Goal: Task Accomplishment & Management: Use online tool/utility

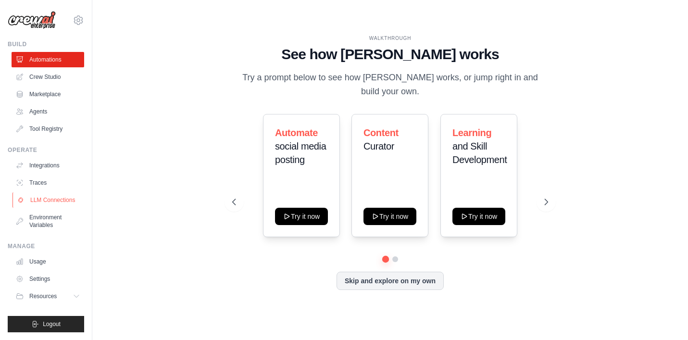
click at [70, 201] on link "LLM Connections" at bounding box center [49, 199] width 73 height 15
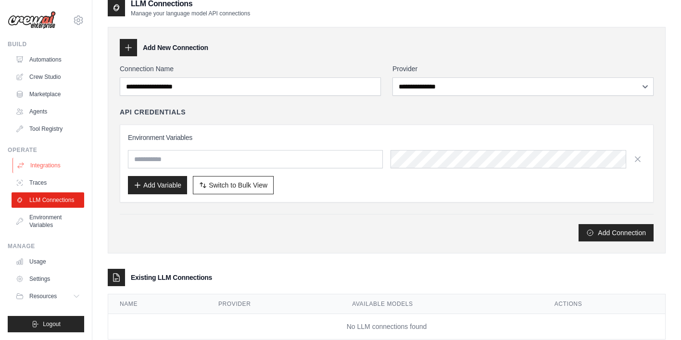
scroll to position [36, 0]
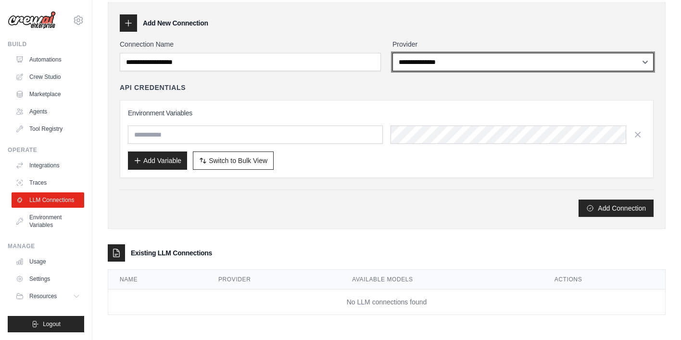
click at [645, 63] on select "**********" at bounding box center [522, 62] width 261 height 18
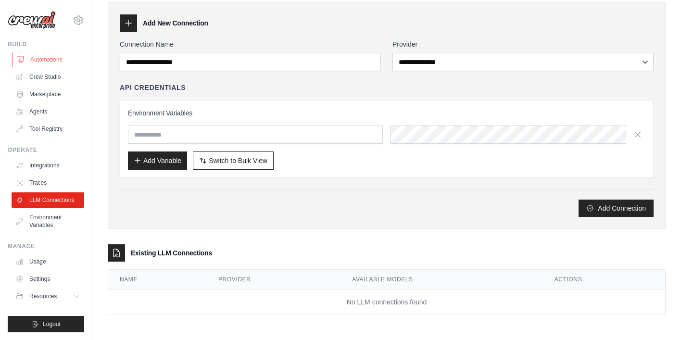
click at [51, 60] on link "Automations" at bounding box center [49, 59] width 73 height 15
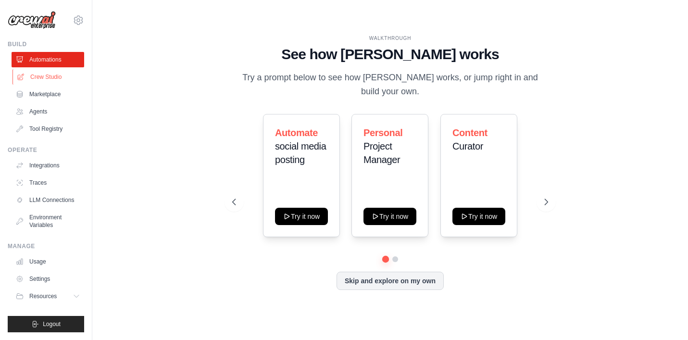
click at [56, 78] on link "Crew Studio" at bounding box center [49, 76] width 73 height 15
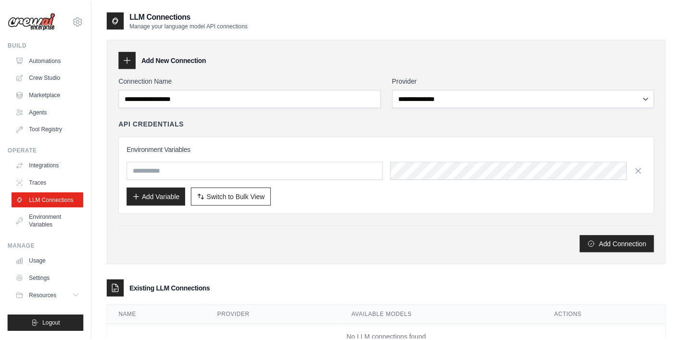
scroll to position [36, 0]
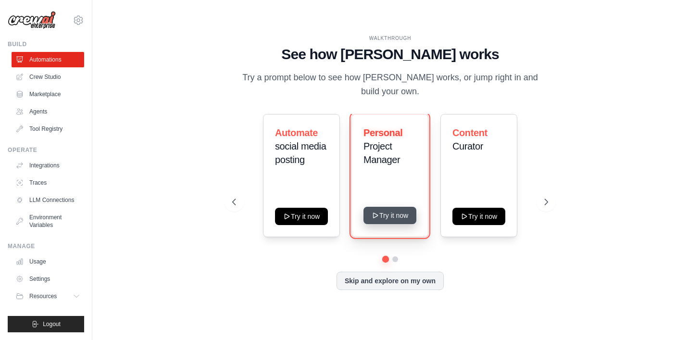
click at [394, 209] on button "Try it now" at bounding box center [390, 215] width 53 height 17
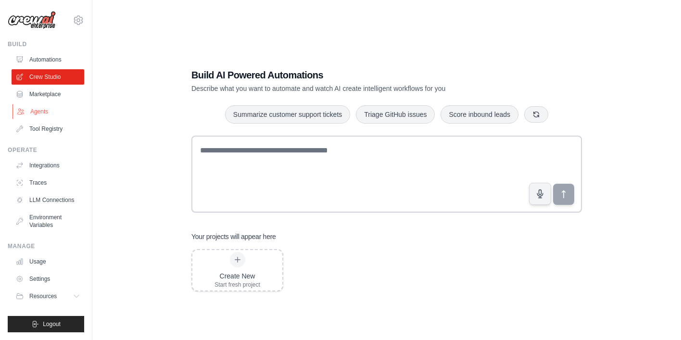
click at [38, 109] on link "Agents" at bounding box center [49, 111] width 73 height 15
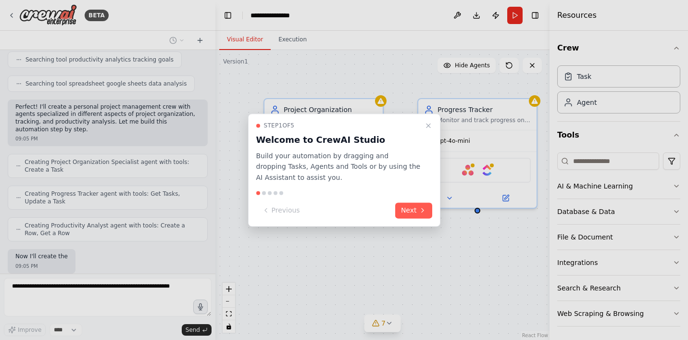
scroll to position [268, 0]
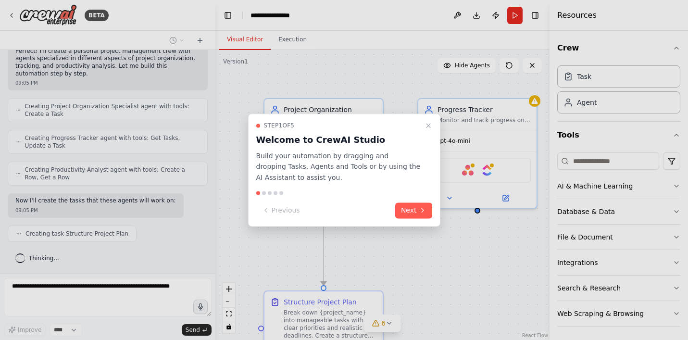
click at [606, 186] on div at bounding box center [344, 170] width 688 height 340
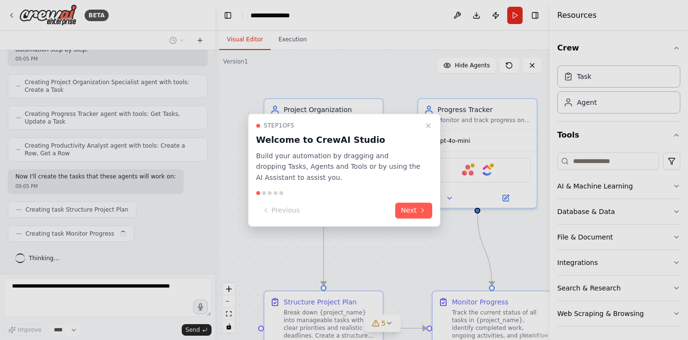
click at [669, 185] on div at bounding box center [344, 170] width 688 height 340
click at [670, 184] on div at bounding box center [344, 170] width 688 height 340
click at [376, 74] on div at bounding box center [344, 170] width 688 height 340
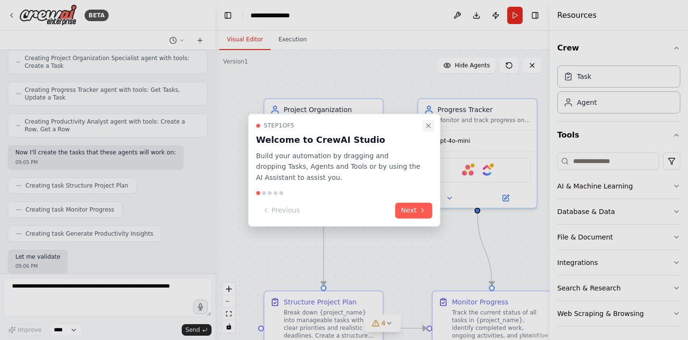
scroll to position [373, 0]
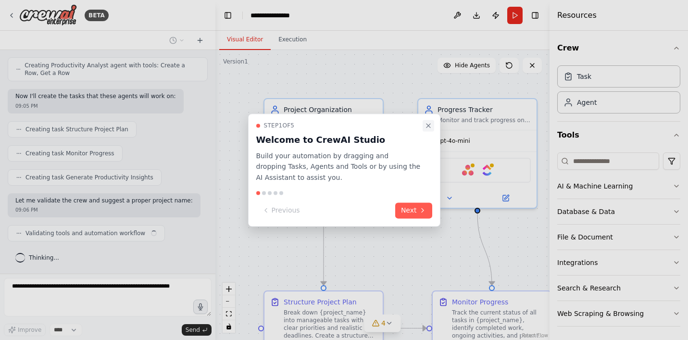
click at [430, 124] on icon "Close walkthrough" at bounding box center [429, 126] width 8 height 8
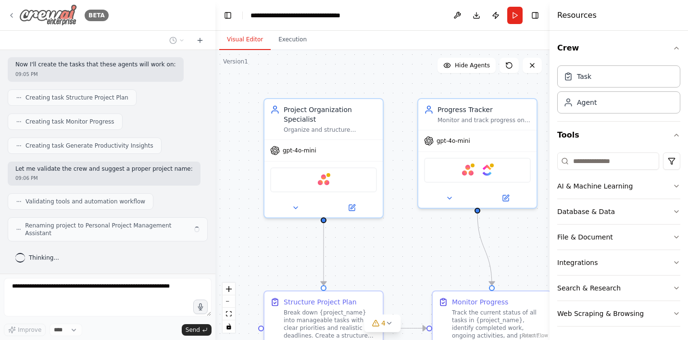
scroll to position [397, 0]
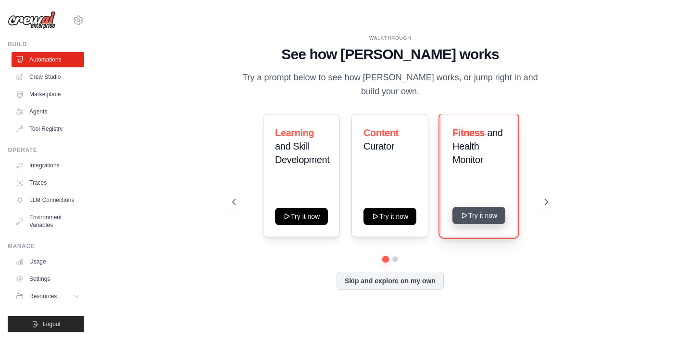
click at [491, 207] on button "Try it now" at bounding box center [478, 215] width 53 height 17
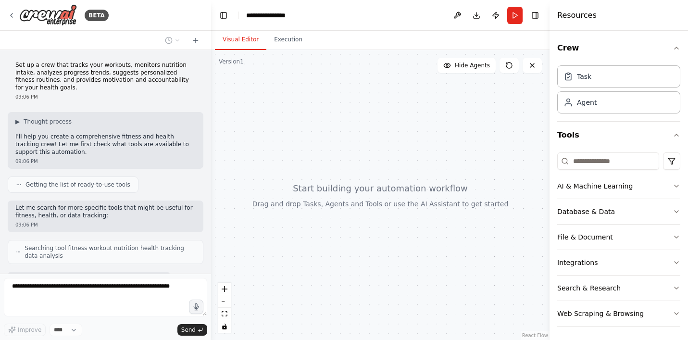
drag, startPoint x: 211, startPoint y: 157, endPoint x: 211, endPoint y: 40, distance: 116.8
click at [211, 40] on div "**********" at bounding box center [344, 170] width 688 height 340
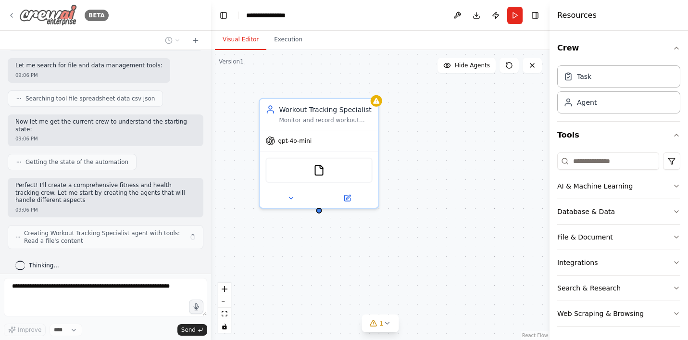
scroll to position [221, 0]
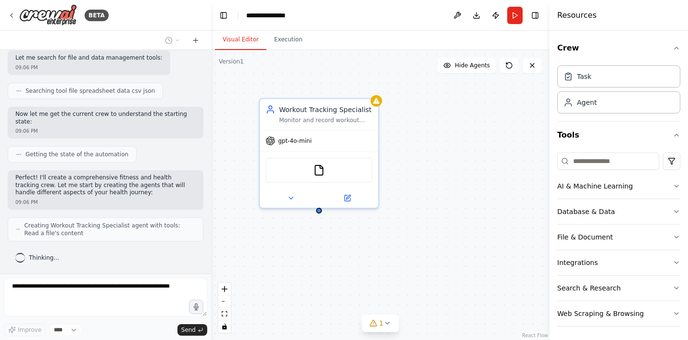
click at [409, 25] on header "**********" at bounding box center [380, 15] width 339 height 31
click at [458, 14] on button at bounding box center [457, 15] width 15 height 17
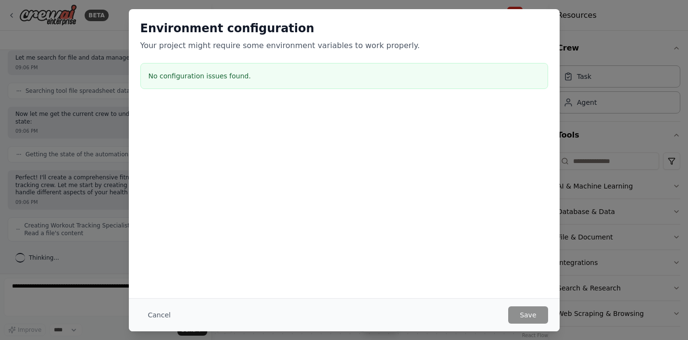
scroll to position [253, 0]
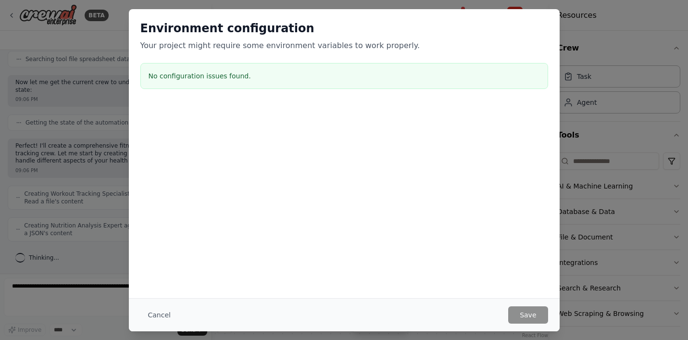
click at [629, 14] on div "Environment configuration Your project might require some environment variables…" at bounding box center [344, 170] width 688 height 340
click at [113, 34] on div "Environment configuration Your project might require some environment variables…" at bounding box center [344, 170] width 688 height 340
